Goal: Information Seeking & Learning: Learn about a topic

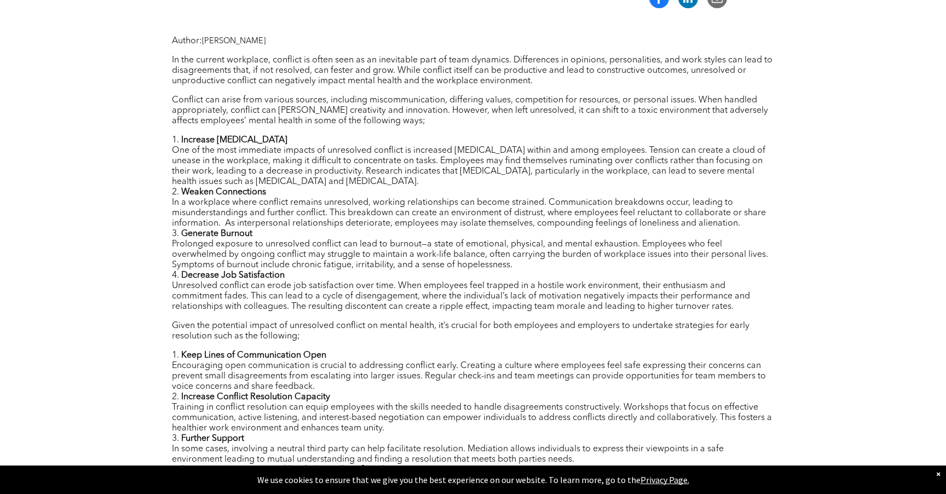
scroll to position [424, 0]
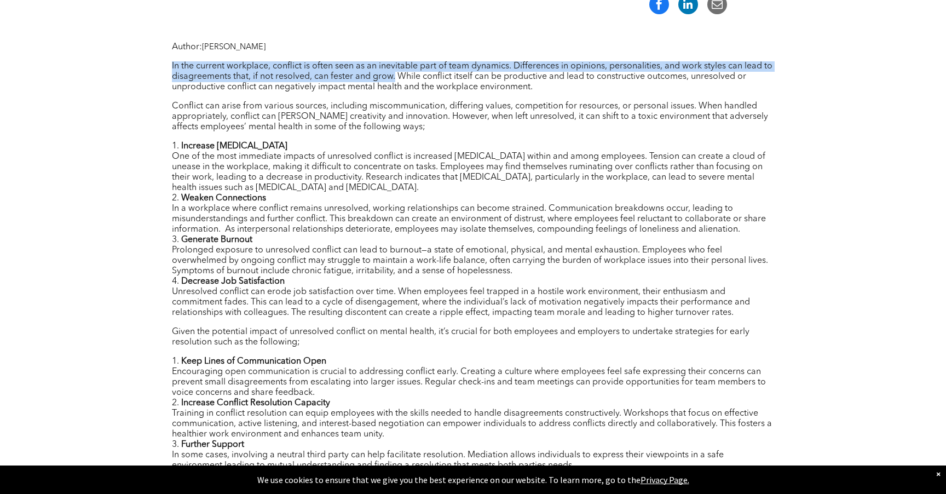
drag, startPoint x: 351, startPoint y: 57, endPoint x: 394, endPoint y: 76, distance: 46.6
click at [394, 76] on div "Author: [PERSON_NAME] In the current workplace, conflict is often seen as an in…" at bounding box center [473, 390] width 602 height 696
click at [394, 76] on p "In the current workplace, conflict is often seen as an inevitable part of team …" at bounding box center [473, 76] width 602 height 31
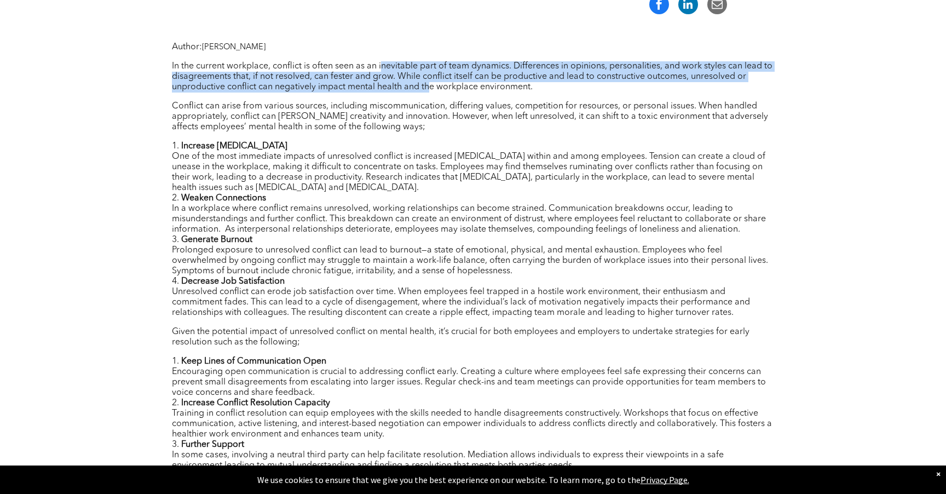
drag, startPoint x: 430, startPoint y: 82, endPoint x: 381, endPoint y: 66, distance: 51.8
click at [381, 66] on p "In the current workplace, conflict is often seen as an inevitable part of team …" at bounding box center [473, 76] width 602 height 31
drag, startPoint x: 367, startPoint y: 66, endPoint x: 403, endPoint y: 84, distance: 40.6
click at [403, 85] on p "In the current workplace, conflict is often seen as an inevitable part of team …" at bounding box center [473, 76] width 602 height 31
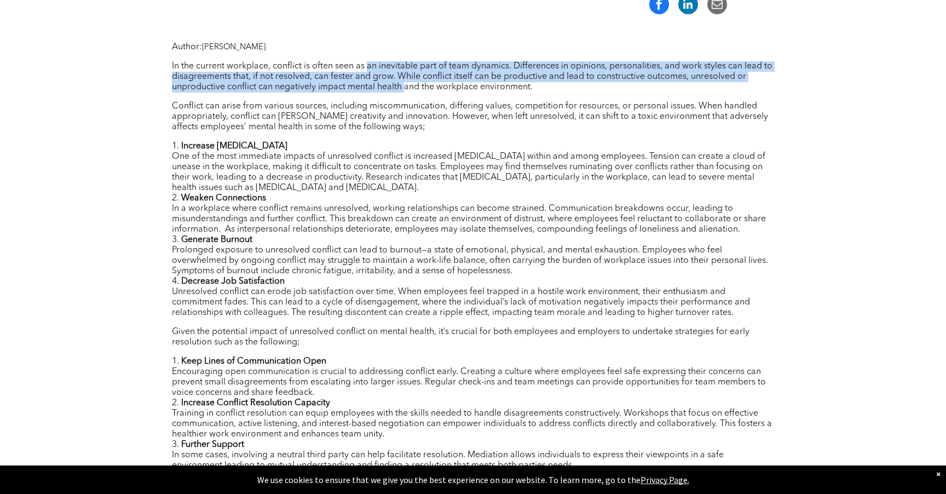
click at [403, 84] on p "In the current workplace, conflict is often seen as an inevitable part of team …" at bounding box center [473, 76] width 602 height 31
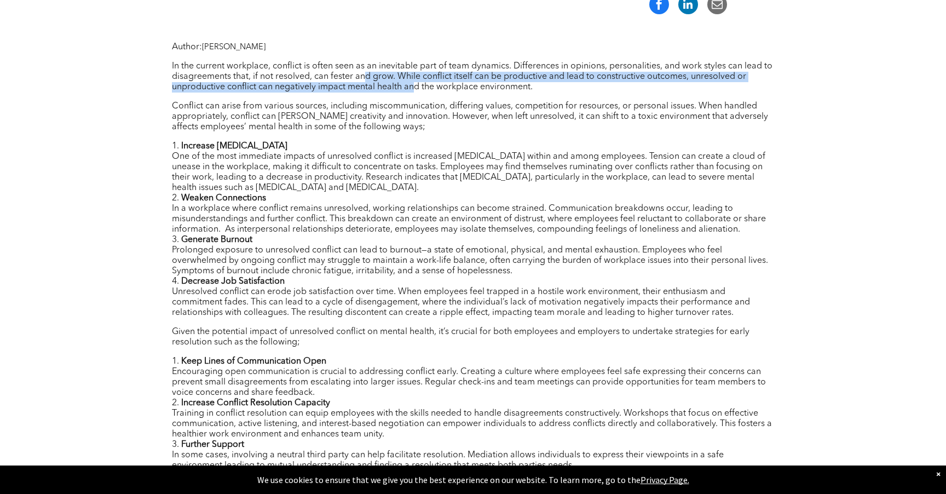
drag, startPoint x: 416, startPoint y: 86, endPoint x: 365, endPoint y: 72, distance: 53.4
click at [365, 73] on p "In the current workplace, conflict is often seen as an inevitable part of team …" at bounding box center [473, 76] width 602 height 31
click at [365, 72] on p "In the current workplace, conflict is often seen as an inevitable part of team …" at bounding box center [473, 76] width 602 height 31
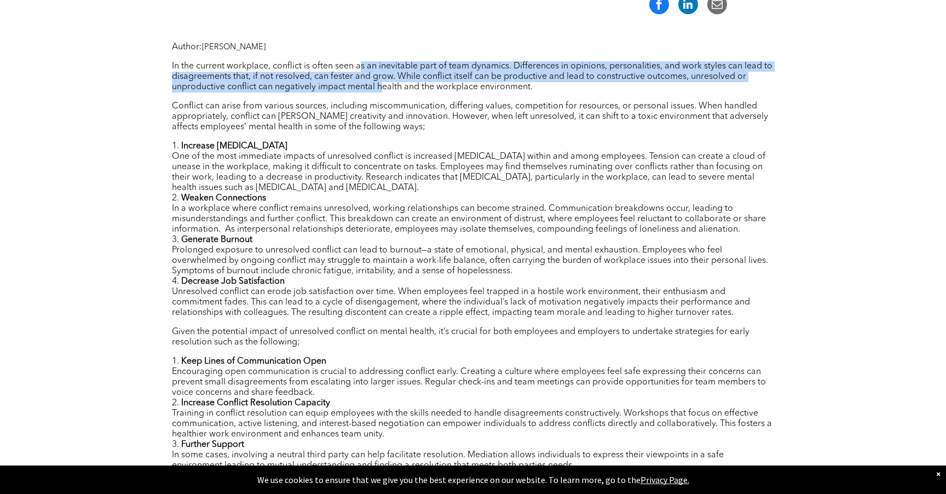
drag, startPoint x: 361, startPoint y: 71, endPoint x: 380, endPoint y: 86, distance: 25.3
click at [380, 87] on p "In the current workplace, conflict is often seen as an inevitable part of team …" at bounding box center [473, 76] width 602 height 31
click at [380, 86] on p "In the current workplace, conflict is often seen as an inevitable part of team …" at bounding box center [473, 76] width 602 height 31
drag, startPoint x: 393, startPoint y: 86, endPoint x: 379, endPoint y: 58, distance: 31.8
click at [379, 58] on div "Author: [PERSON_NAME] In the current workplace, conflict is often seen as an in…" at bounding box center [473, 390] width 602 height 696
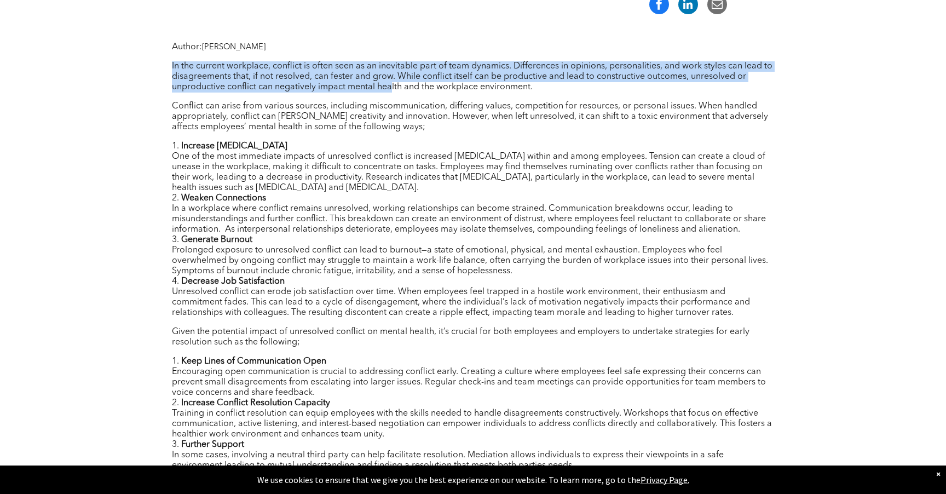
click at [379, 58] on div "Author: [PERSON_NAME] In the current workplace, conflict is often seen as an in…" at bounding box center [473, 390] width 602 height 696
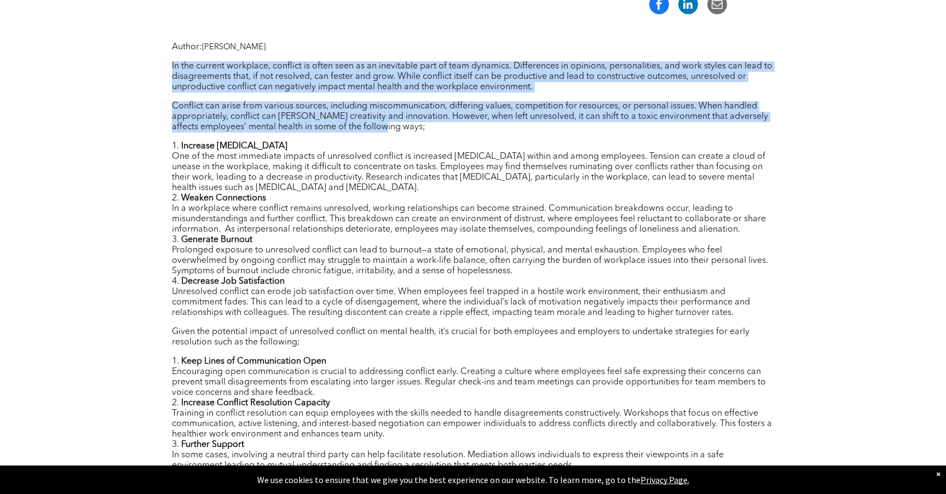
drag, startPoint x: 364, startPoint y: 59, endPoint x: 389, endPoint y: 132, distance: 78.1
click at [390, 132] on div "Author: [PERSON_NAME] In the current workplace, conflict is often seen as an in…" at bounding box center [473, 390] width 602 height 696
click at [389, 132] on div "Author: [PERSON_NAME] In the current workplace, conflict is often seen as an in…" at bounding box center [473, 390] width 602 height 696
drag, startPoint x: 405, startPoint y: 129, endPoint x: 325, endPoint y: 67, distance: 101.8
click at [325, 67] on div "Author: [PERSON_NAME] In the current workplace, conflict is often seen as an in…" at bounding box center [473, 390] width 602 height 696
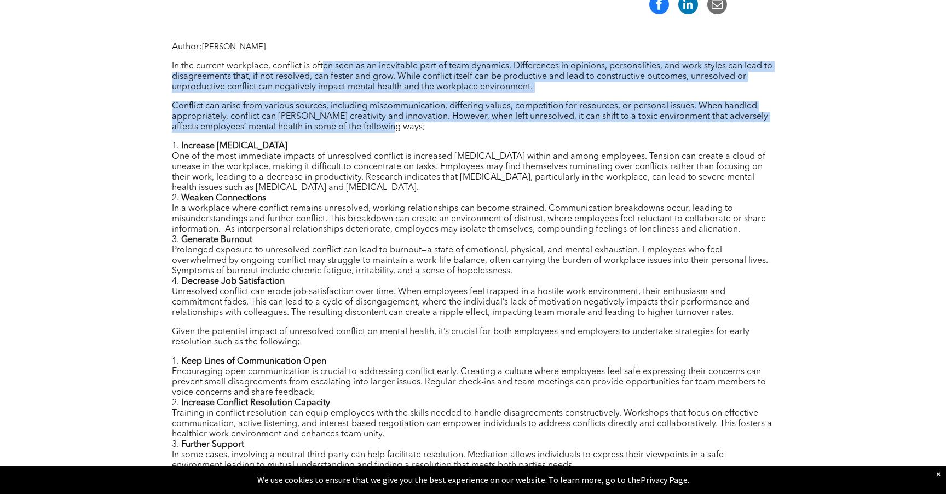
click at [325, 67] on p "In the current workplace, conflict is often seen as an inevitable part of team …" at bounding box center [473, 76] width 602 height 31
drag, startPoint x: 321, startPoint y: 67, endPoint x: 378, endPoint y: 130, distance: 85.7
click at [379, 130] on div "Author: [PERSON_NAME] In the current workplace, conflict is often seen as an in…" at bounding box center [473, 390] width 602 height 696
click at [378, 130] on p "Conflict can arise from various sources, including miscommunication, differing …" at bounding box center [473, 116] width 602 height 31
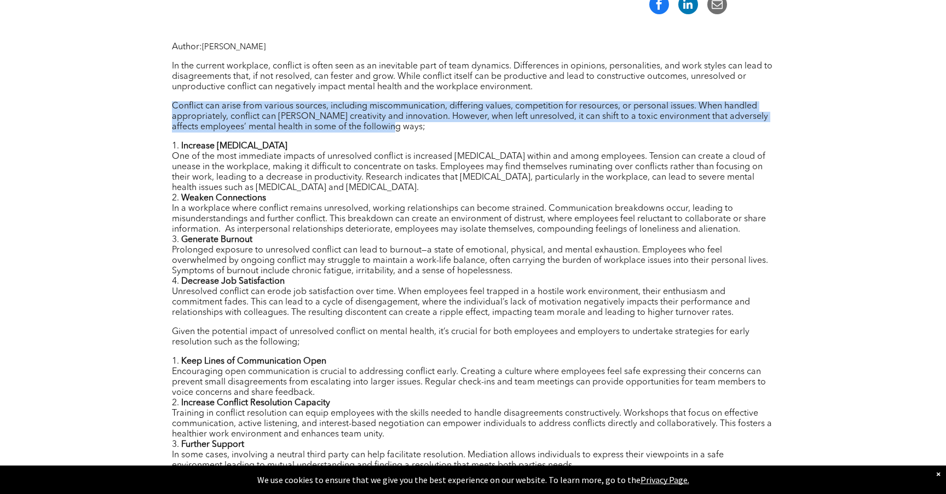
drag, startPoint x: 403, startPoint y: 130, endPoint x: 343, endPoint y: 98, distance: 68.3
click at [343, 98] on div "Author: [PERSON_NAME] In the current workplace, conflict is often seen as an in…" at bounding box center [473, 390] width 602 height 696
drag, startPoint x: 326, startPoint y: 99, endPoint x: 420, endPoint y: 124, distance: 96.8
click at [422, 124] on div "Author: [PERSON_NAME] In the current workplace, conflict is often seen as an in…" at bounding box center [473, 390] width 602 height 696
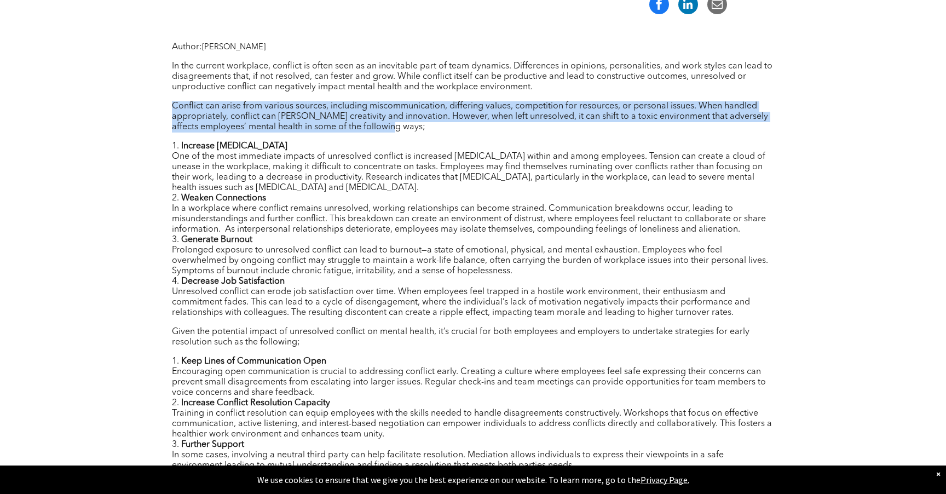
click at [420, 124] on p "Conflict can arise from various sources, including miscommunication, differing …" at bounding box center [473, 116] width 602 height 31
drag, startPoint x: 426, startPoint y: 124, endPoint x: 399, endPoint y: 101, distance: 35.0
click at [399, 101] on p "Conflict can arise from various sources, including miscommunication, differing …" at bounding box center [473, 116] width 602 height 31
drag, startPoint x: 386, startPoint y: 101, endPoint x: 414, endPoint y: 122, distance: 34.8
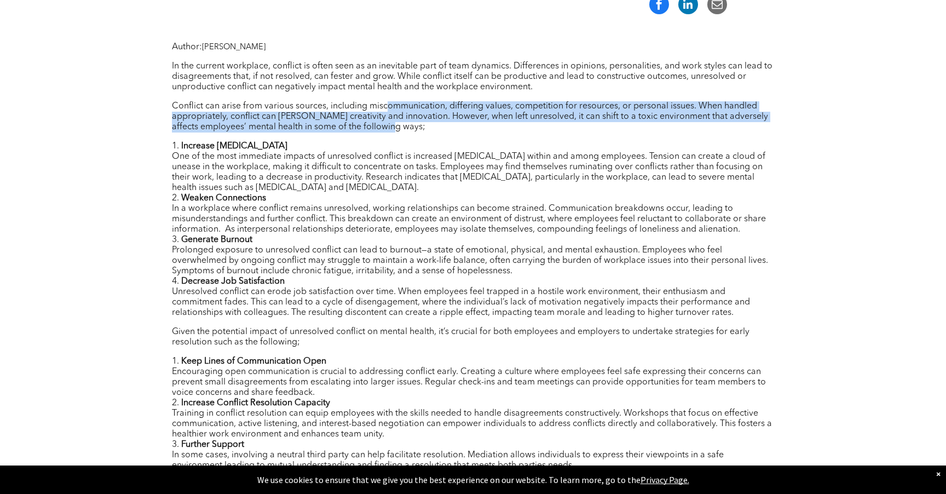
click at [415, 123] on p "Conflict can arise from various sources, including miscommunication, differing …" at bounding box center [473, 116] width 602 height 31
click at [414, 122] on p "Conflict can arise from various sources, including miscommunication, differing …" at bounding box center [473, 116] width 602 height 31
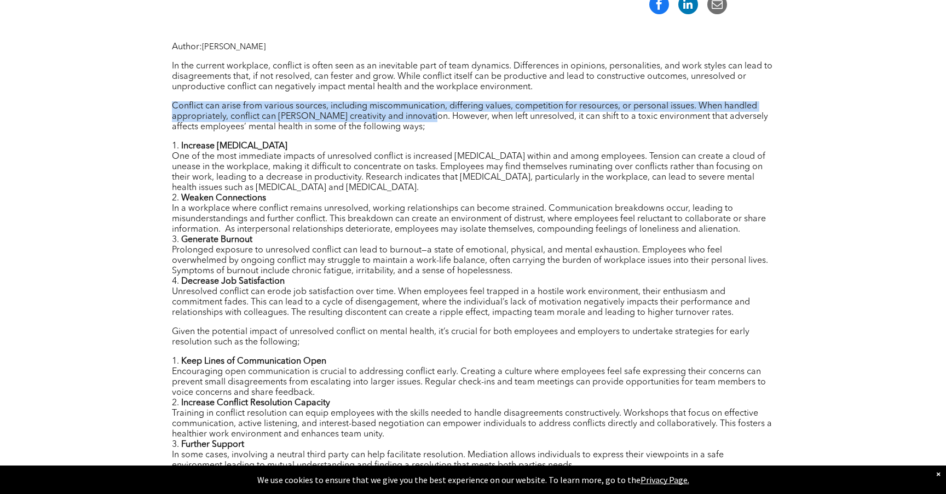
drag, startPoint x: 419, startPoint y: 121, endPoint x: 380, endPoint y: 97, distance: 45.7
click at [380, 97] on div "Author: [PERSON_NAME] In the current workplace, conflict is often seen as an in…" at bounding box center [473, 390] width 602 height 696
drag, startPoint x: 371, startPoint y: 97, endPoint x: 411, endPoint y: 120, distance: 46.4
click at [412, 121] on div "Author: [PERSON_NAME] In the current workplace, conflict is often seen as an in…" at bounding box center [473, 390] width 602 height 696
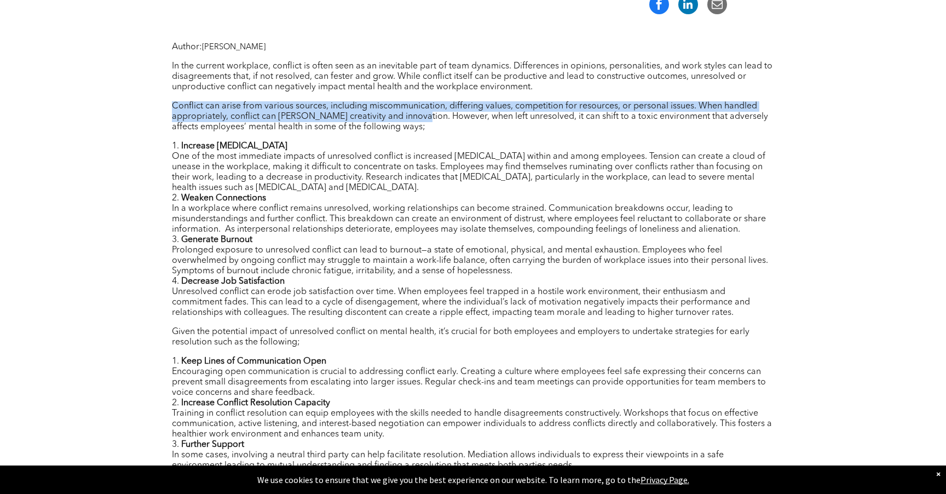
click at [411, 120] on p "Conflict can arise from various sources, including miscommunication, differing …" at bounding box center [473, 116] width 602 height 31
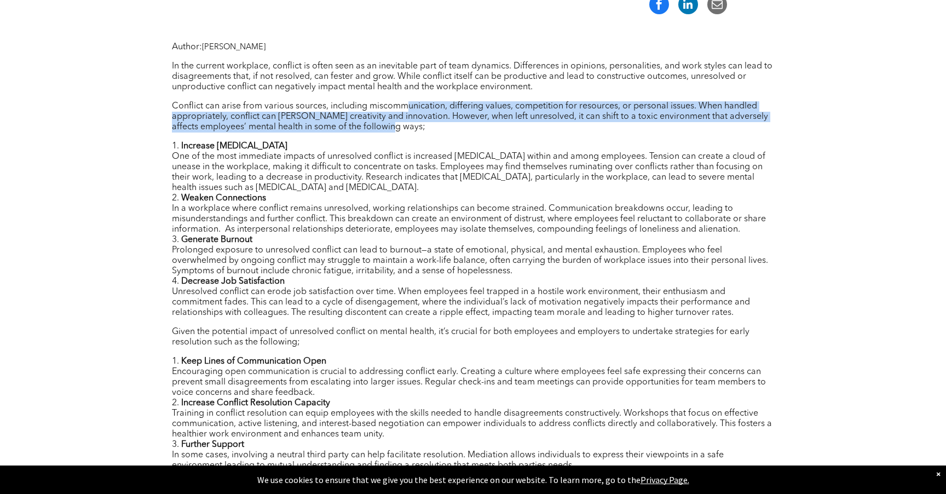
drag, startPoint x: 410, startPoint y: 124, endPoint x: 405, endPoint y: 111, distance: 14.7
click at [405, 111] on p "Conflict can arise from various sources, including miscommunication, differing …" at bounding box center [473, 116] width 602 height 31
drag, startPoint x: 404, startPoint y: 106, endPoint x: 419, endPoint y: 129, distance: 27.6
click at [419, 130] on p "Conflict can arise from various sources, including miscommunication, differing …" at bounding box center [473, 116] width 602 height 31
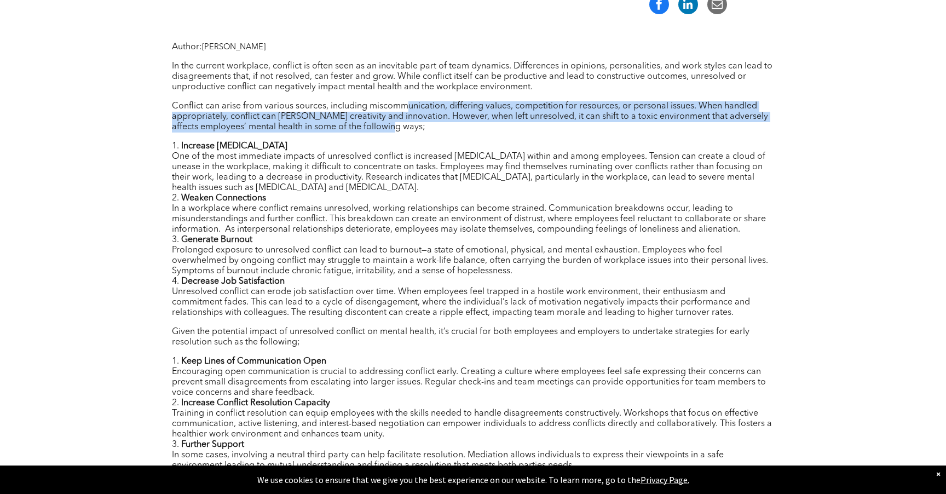
click at [419, 129] on p "Conflict can arise from various sources, including miscommunication, differing …" at bounding box center [473, 116] width 602 height 31
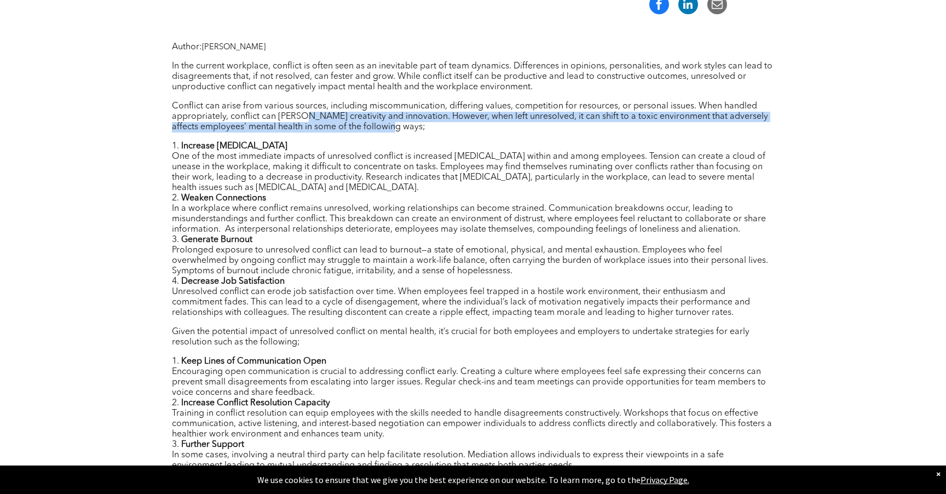
drag, startPoint x: 419, startPoint y: 129, endPoint x: 301, endPoint y: 120, distance: 119.1
click at [301, 120] on p "Conflict can arise from various sources, including miscommunication, differing …" at bounding box center [473, 116] width 602 height 31
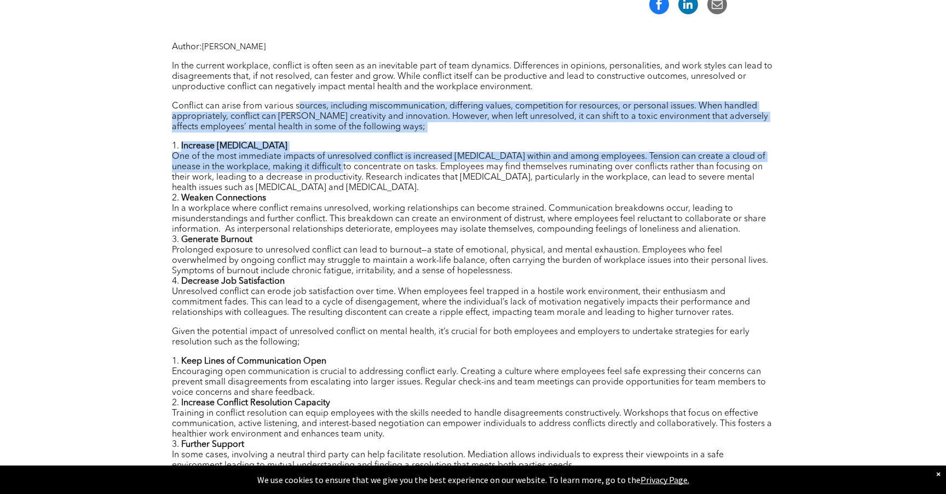
drag, startPoint x: 300, startPoint y: 110, endPoint x: 331, endPoint y: 163, distance: 60.8
click at [331, 163] on div "Author: [PERSON_NAME] In the current workplace, conflict is often seen as an in…" at bounding box center [473, 390] width 602 height 696
click at [331, 163] on li "Increase [MEDICAL_DATA] One of the most immediate impacts of unresolved conflic…" at bounding box center [473, 167] width 602 height 52
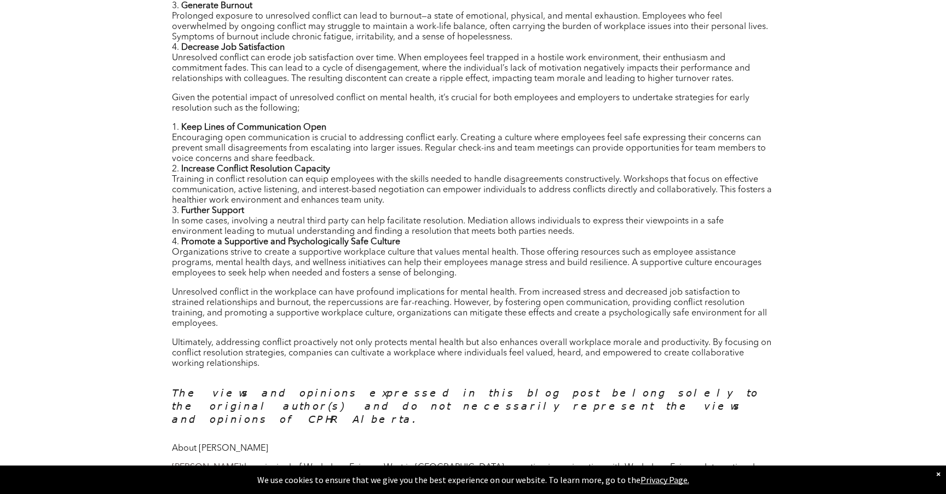
scroll to position [657, 0]
